Goal: Find specific page/section: Find specific page/section

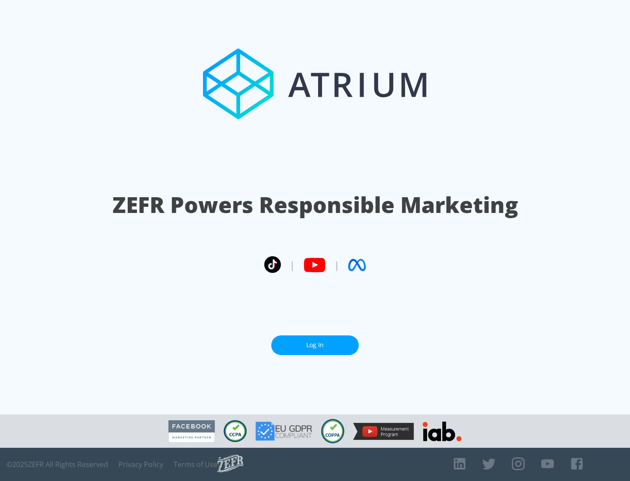
click at [315, 345] on link "Log In" at bounding box center [314, 345] width 87 height 20
